Goal: Information Seeking & Learning: Learn about a topic

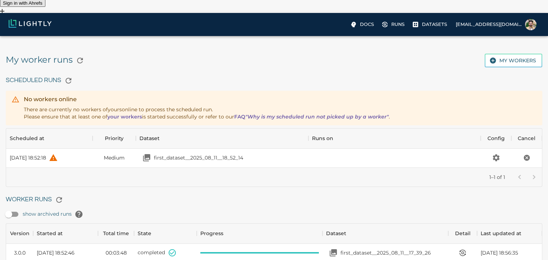
scroll to position [52, 530]
click at [302, 252] on span at bounding box center [259, 252] width 118 height 1
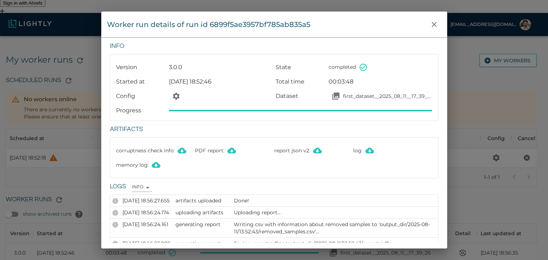
scroll to position [40, 0]
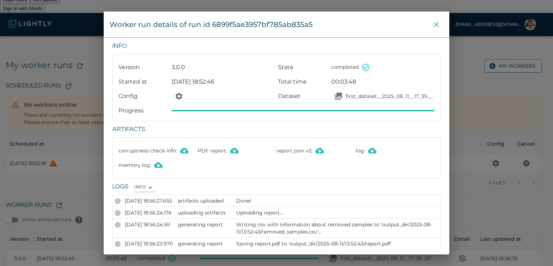
click at [437, 26] on icon "close" at bounding box center [436, 24] width 9 height 9
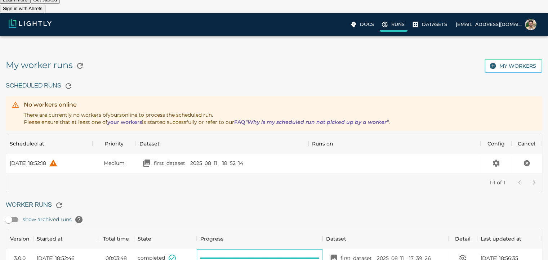
scroll to position [4, 0]
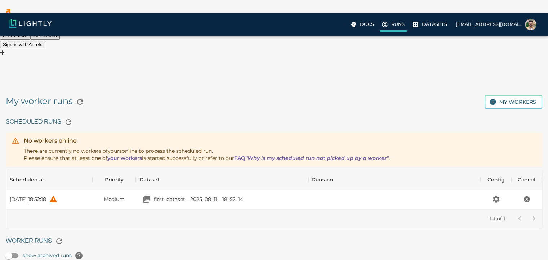
click at [404, 26] on p "Runs" at bounding box center [397, 24] width 13 height 7
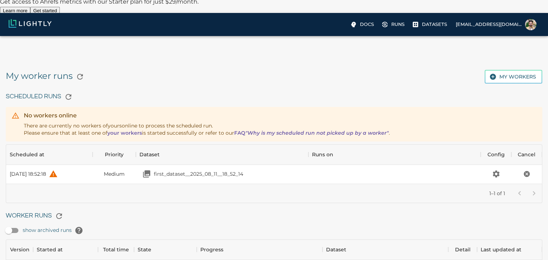
scroll to position [46, 0]
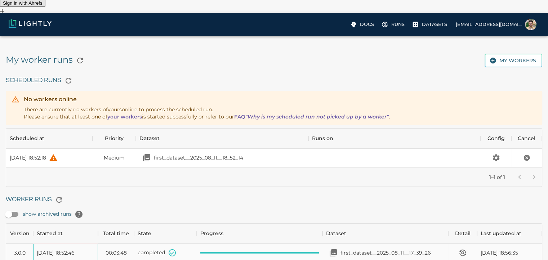
click at [59, 249] on span "[DATE] 18:52:46" at bounding box center [56, 252] width 38 height 7
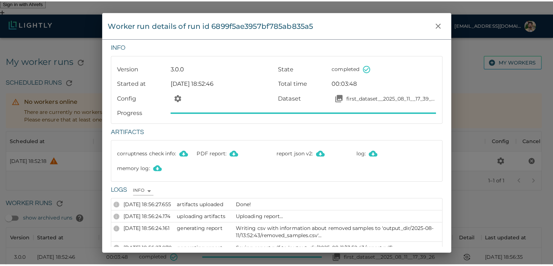
scroll to position [40, 0]
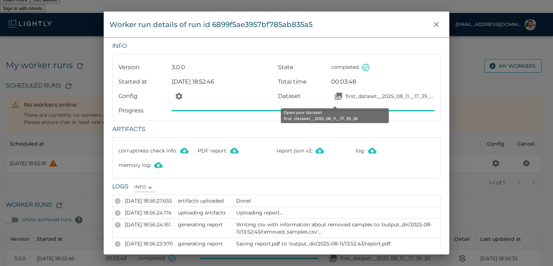
click at [346, 94] on p "first_dataset__2025_08_11__17_39_26" at bounding box center [390, 96] width 89 height 7
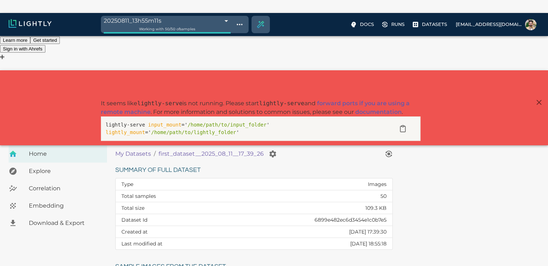
click at [51, 201] on span "Embedding" at bounding box center [65, 205] width 72 height 9
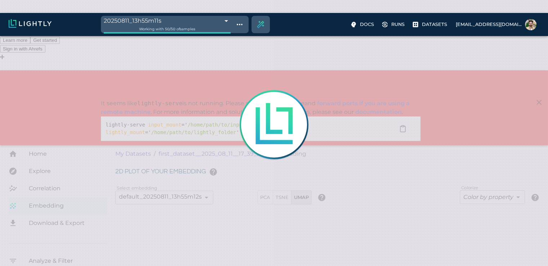
type input "1.05520778735561"
type input "4.72820778735561"
type input "33.2092666625977"
type input "97.6662666625977"
type input "1.05520778735561"
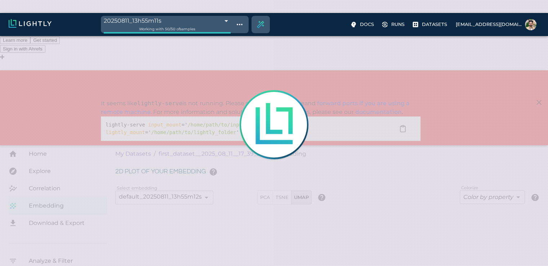
type input "4.72820778735561"
type input "33.2092666625977"
type input "97.6662666625977"
type input "1.05520778735561"
type input "4.72820778735561"
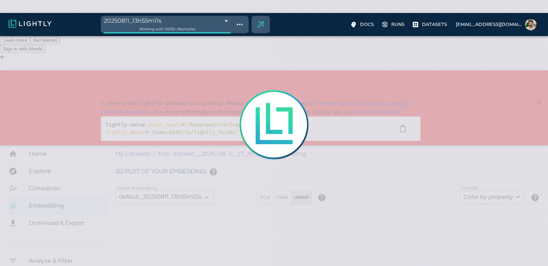
type input "33.2092666625977"
type input "97.6662666625977"
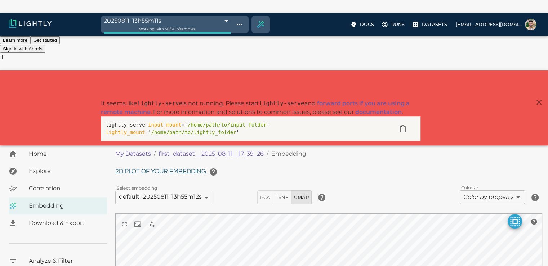
type input "1.05520778735561"
type input "4.72820778735561"
type input "33.2092666625977"
type input "97.6662666625977"
type input "1.05520778735561"
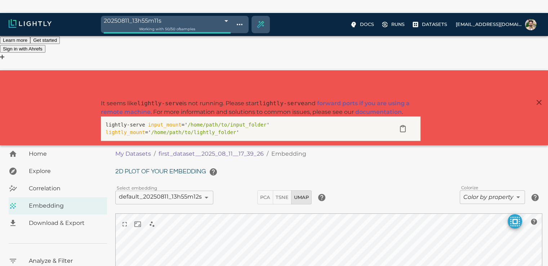
type input "4.72820778735561"
type input "33.2092666625977"
type input "97.6662666625977"
click at [404, 125] on icon "button" at bounding box center [403, 125] width 2 height 1
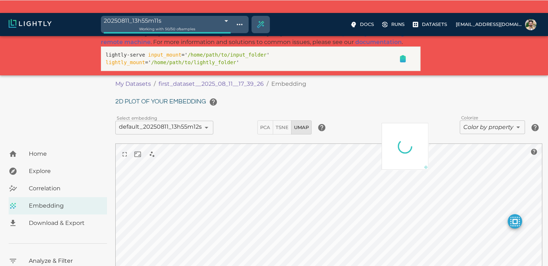
scroll to position [72, 0]
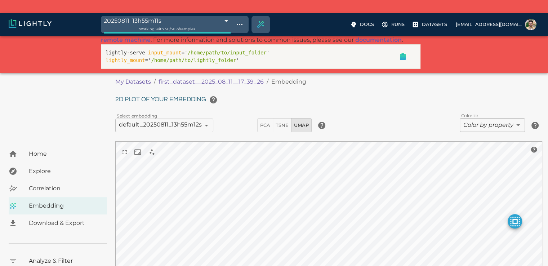
click at [33, 184] on span "Correlation" at bounding box center [65, 188] width 72 height 9
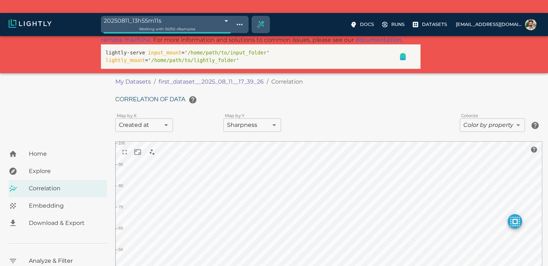
click at [36, 167] on span "Explore" at bounding box center [65, 171] width 72 height 9
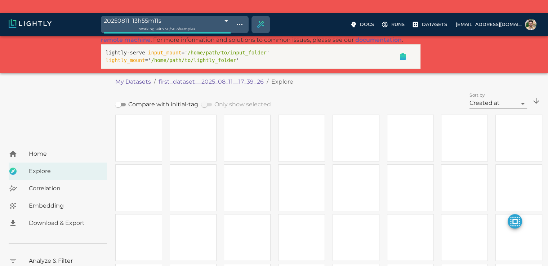
scroll to position [13, 0]
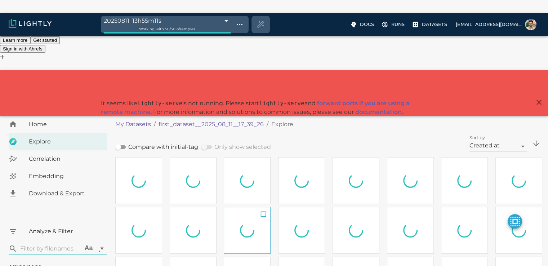
type input "1.05520778735561"
type input "4.72820778735561"
type input "33.2092666625977"
type input "97.6662666625977"
type input "1.05520778735561"
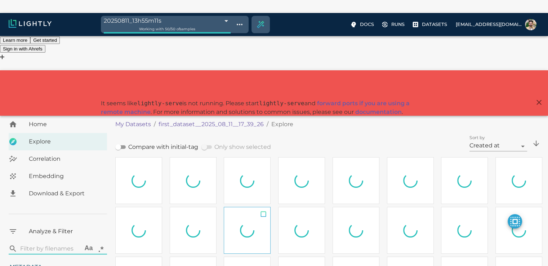
type input "4.72820778735561"
type input "33.2092666625977"
type input "97.6662666625977"
type input "1.05520778735561"
type input "4.72820778735561"
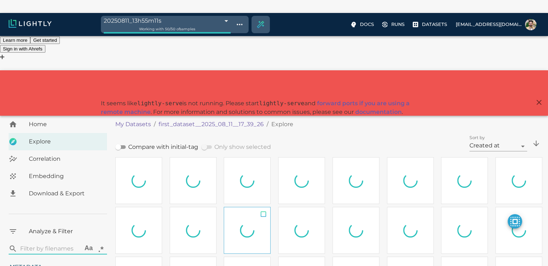
type input "33.2092666625977"
type input "97.6662666625977"
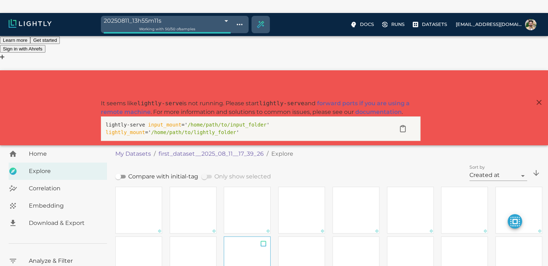
type input "1.05520778735561"
type input "4.72820778735561"
type input "33.2092666625977"
type input "97.6662666625977"
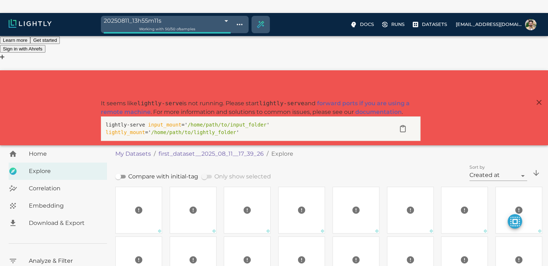
click at [36, 214] on div "Download & Export" at bounding box center [58, 222] width 98 height 17
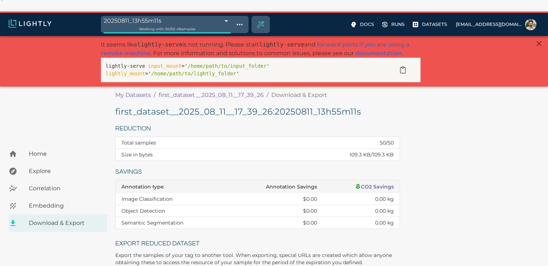
scroll to position [107, 0]
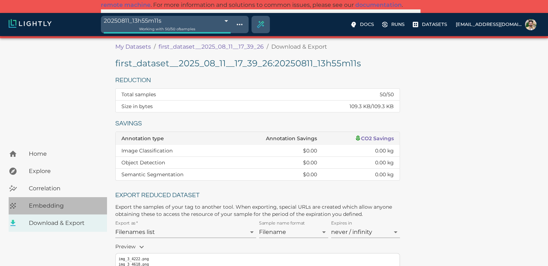
click at [46, 201] on span "Embedding" at bounding box center [65, 205] width 72 height 9
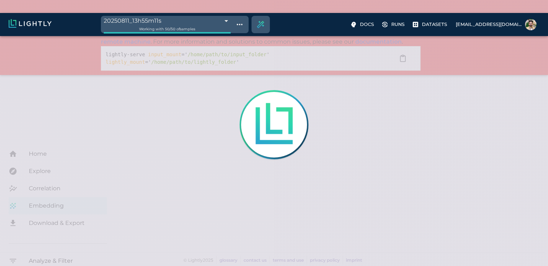
scroll to position [13, 0]
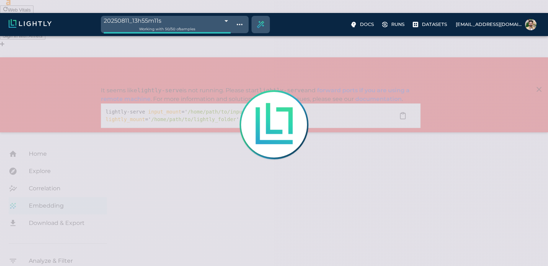
type input "1.05520778735561"
type input "4.72820778735561"
type input "33.2092666625977"
type input "97.6662666625977"
type input "1.05520778735561"
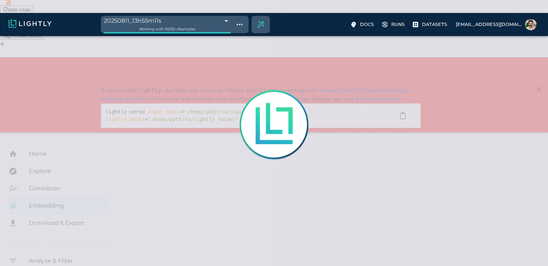
type input "4.72820778735561"
type input "33.2092666625977"
type input "97.6662666625977"
type input "1.05520778735561"
type input "4.72820778735561"
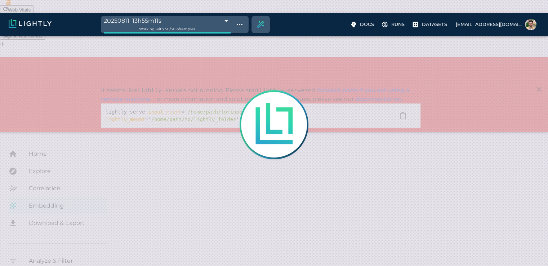
type input "33.2092666625977"
type input "97.6662666625977"
type input "1.05520778735561"
type input "4.72820778735561"
type input "33.2092666625977"
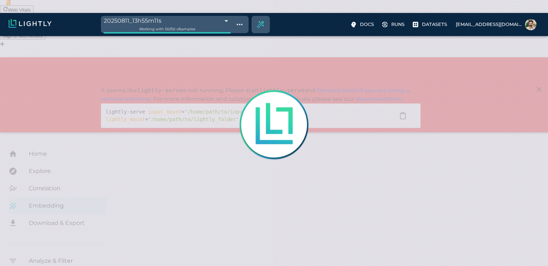
type input "97.6662666625977"
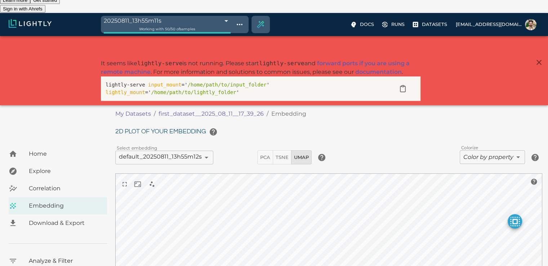
scroll to position [79, 0]
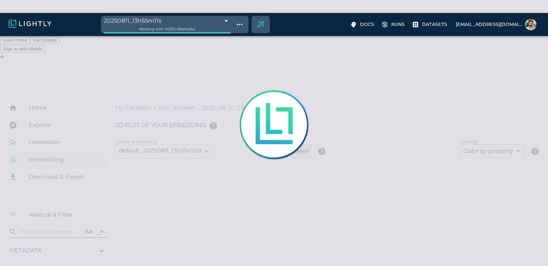
type input "1.05520778735561"
type input "4.72820778735561"
type input "33.2092666625977"
type input "97.6662666625977"
type input "1.05520778735561"
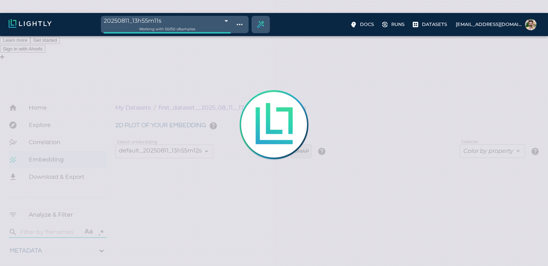
type input "4.72820778735561"
type input "33.2092666625977"
type input "97.6662666625977"
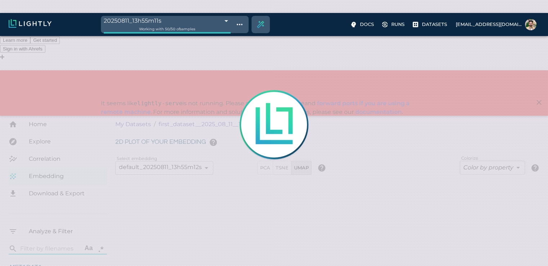
type input "1.05520778735561"
type input "4.72820778735561"
type input "33.2092666625977"
type input "97.6662666625977"
type input "1.05520778735561"
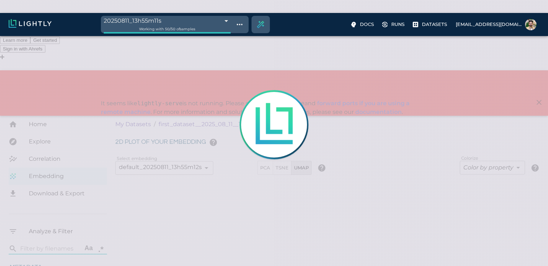
type input "4.72820778735561"
type input "33.2092666625977"
type input "97.6662666625977"
type input "1.05520778735561"
type input "4.72820778735561"
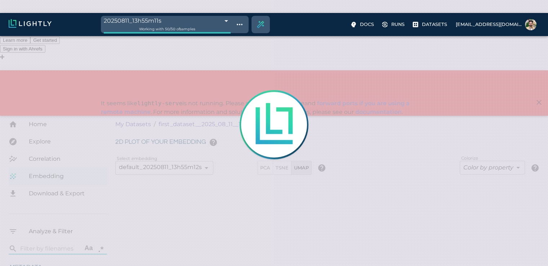
type input "33.2092666625977"
type input "97.6662666625977"
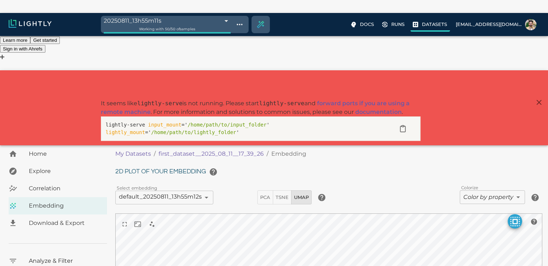
click at [432, 25] on p "Datasets" at bounding box center [434, 24] width 25 height 7
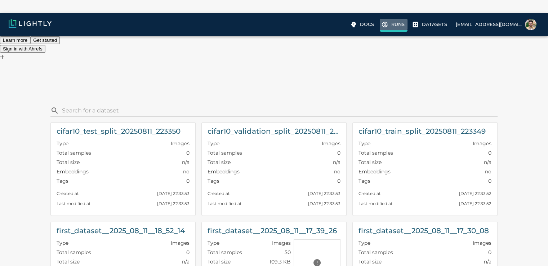
click at [404, 27] on p "Runs" at bounding box center [397, 24] width 13 height 7
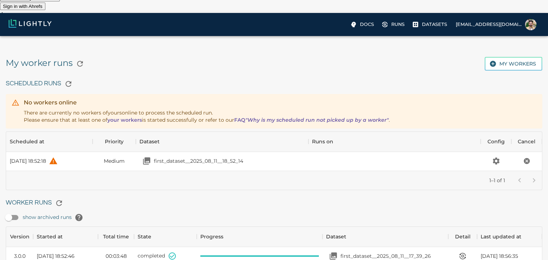
scroll to position [46, 0]
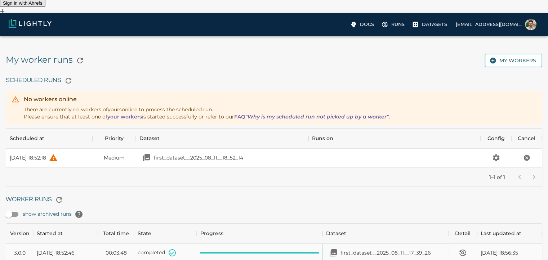
click at [380, 249] on p "first_dataset__2025_08_11__17_39_26" at bounding box center [385, 252] width 90 height 7
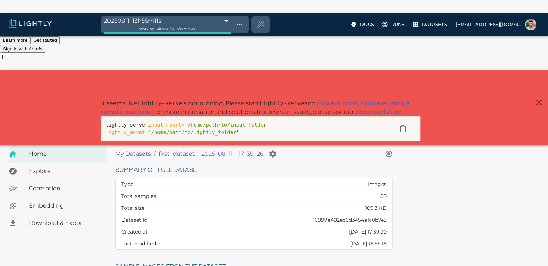
click at [359, 100] on link "forward ports if you are using a remote machine" at bounding box center [255, 107] width 308 height 15
